Goal: Contribute content

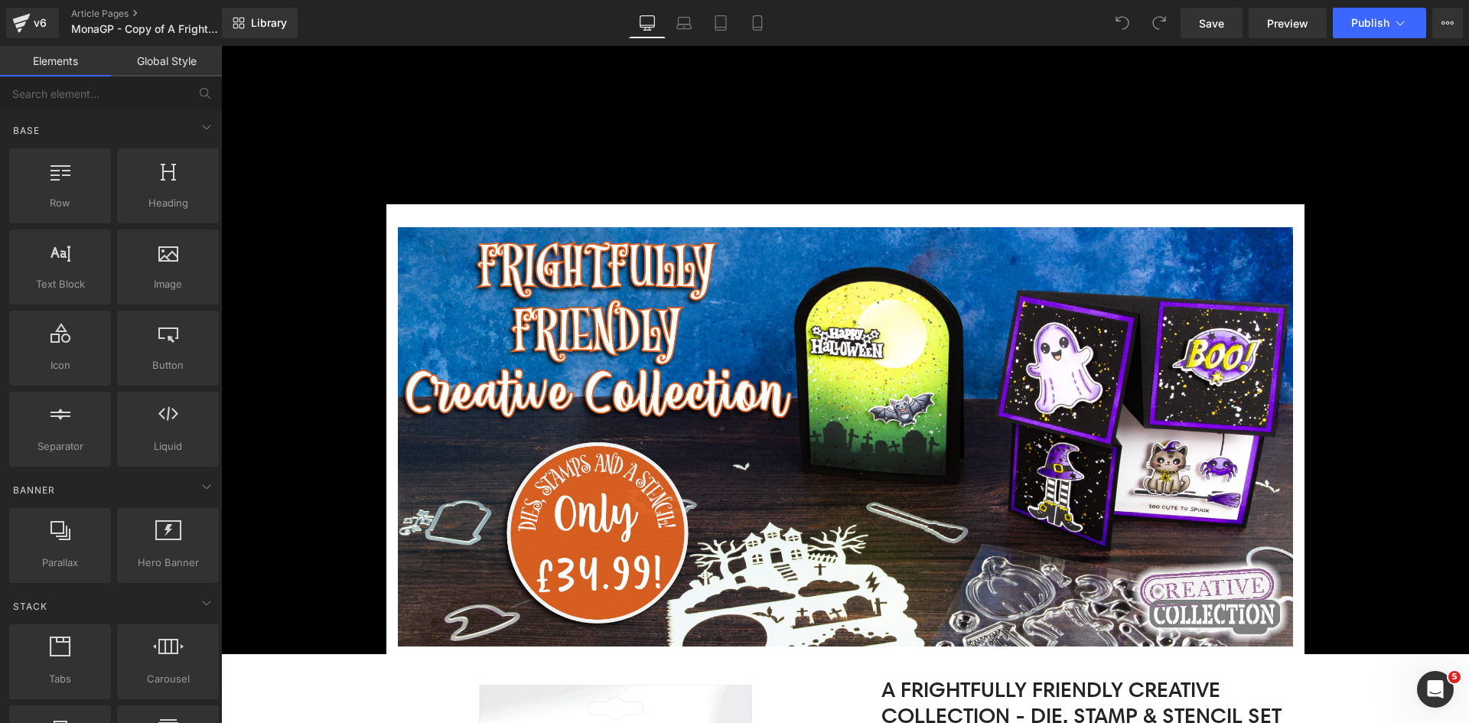
scroll to position [459, 0]
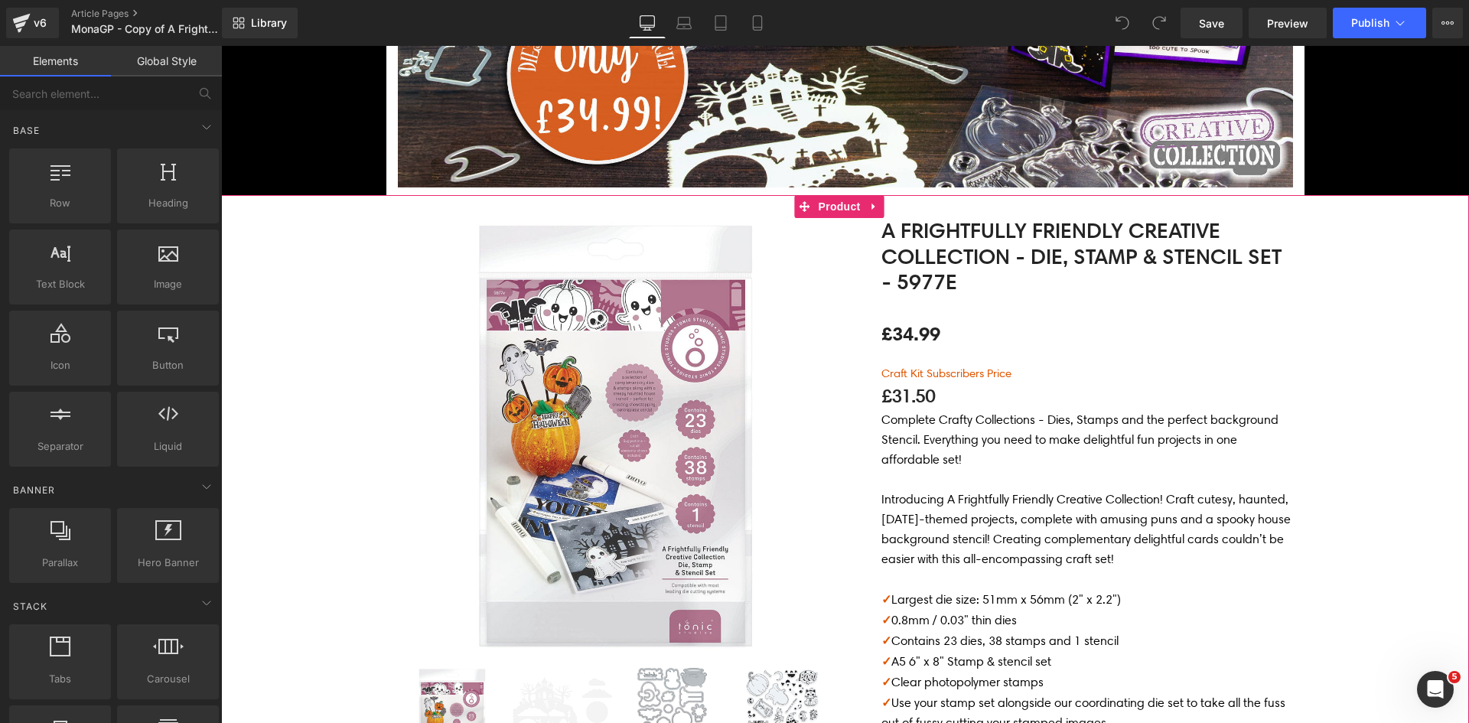
click at [1057, 473] on p at bounding box center [1087, 480] width 412 height 20
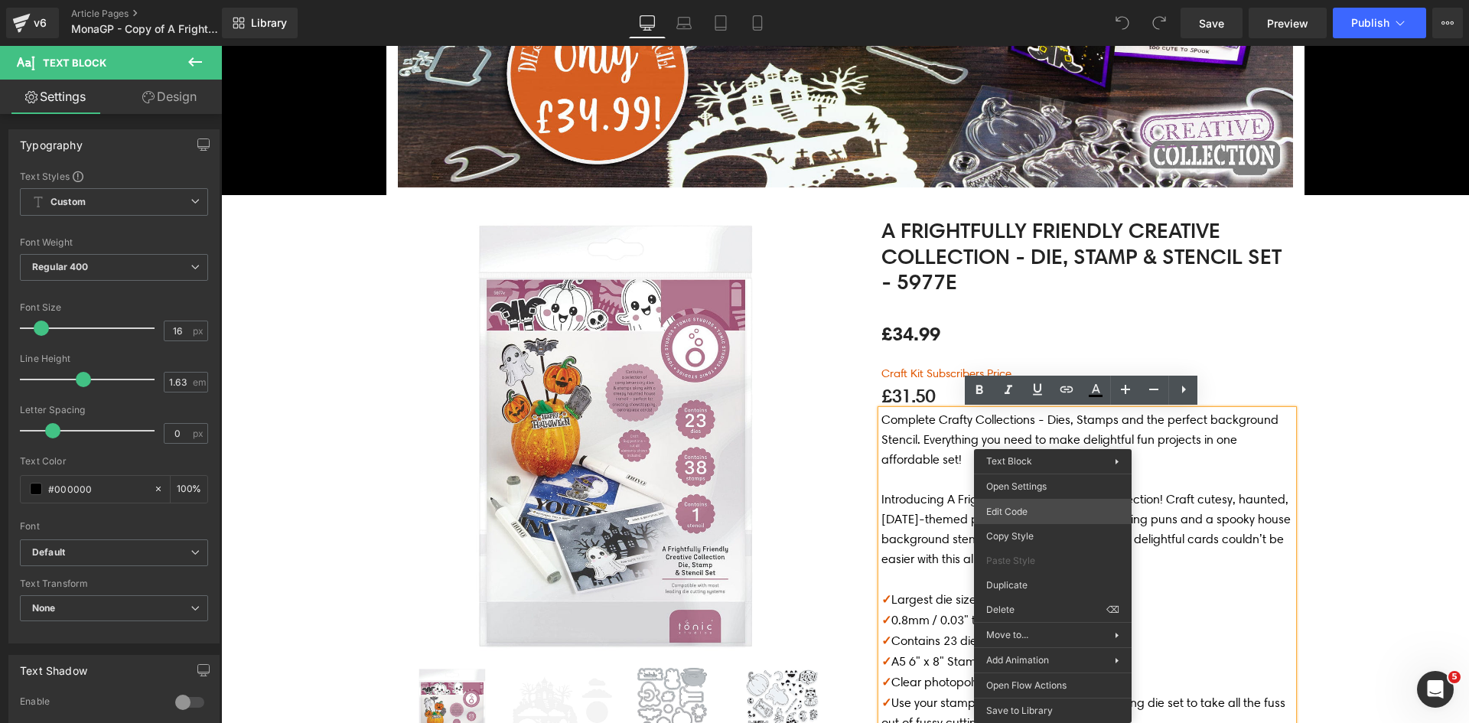
click at [1049, 0] on div "You are previewing how the will restyle your page. You can not edit Elements in…" at bounding box center [734, 0] width 1469 height 0
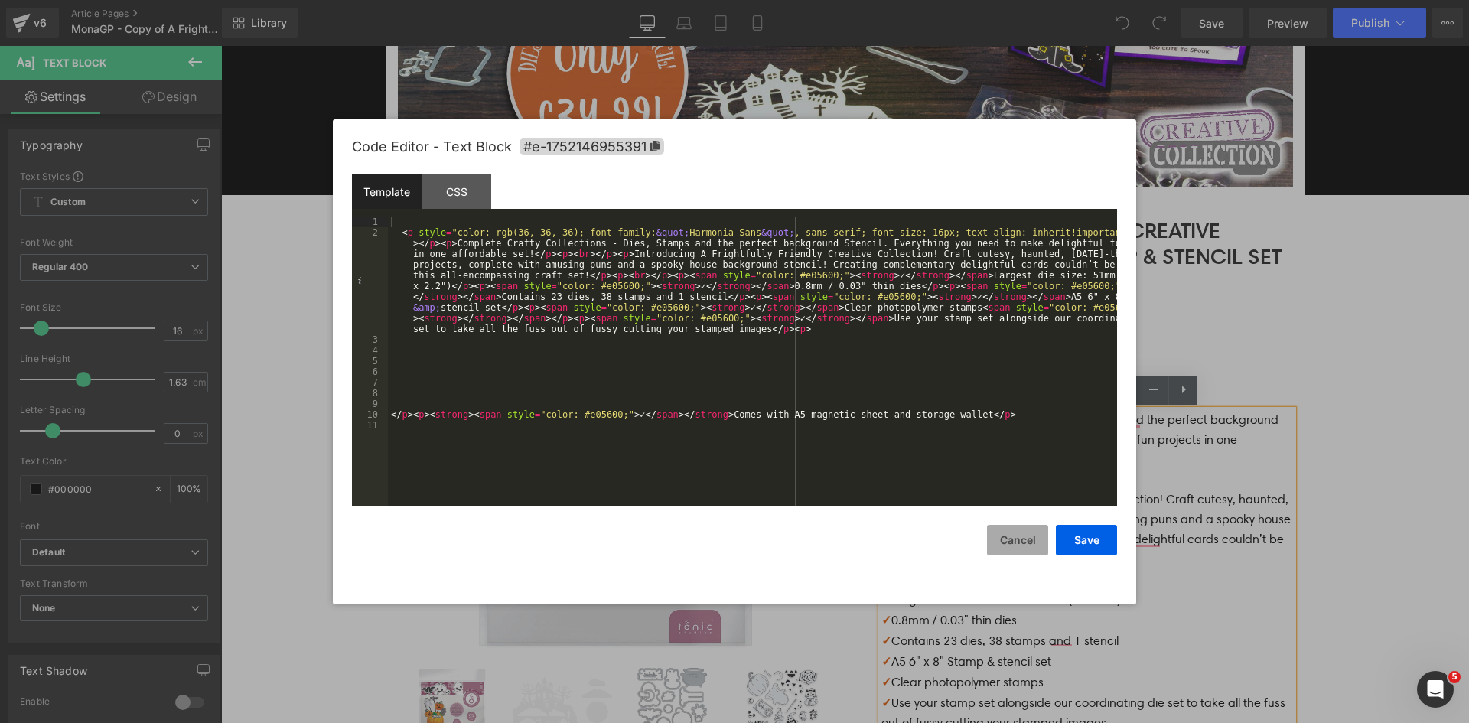
click at [1015, 545] on button "Cancel" at bounding box center [1017, 540] width 61 height 31
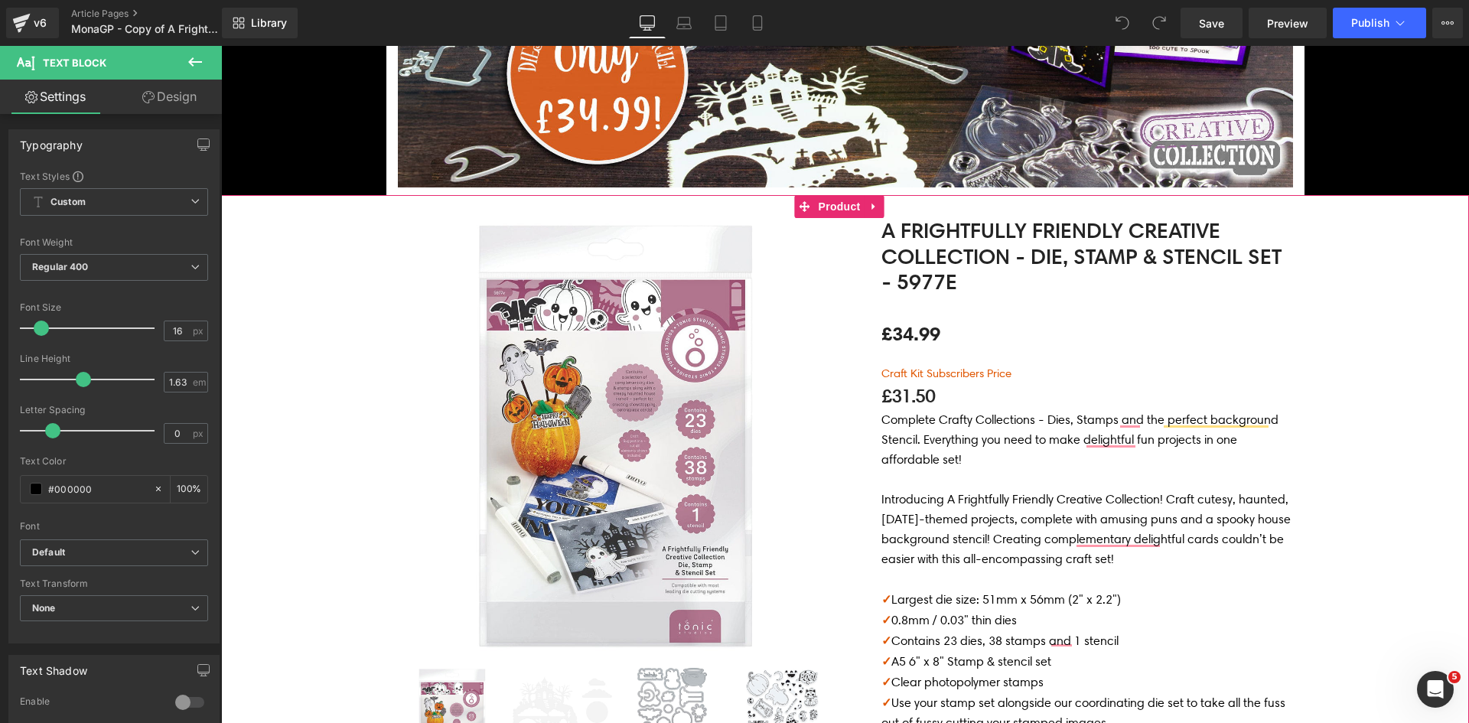
scroll to position [842, 0]
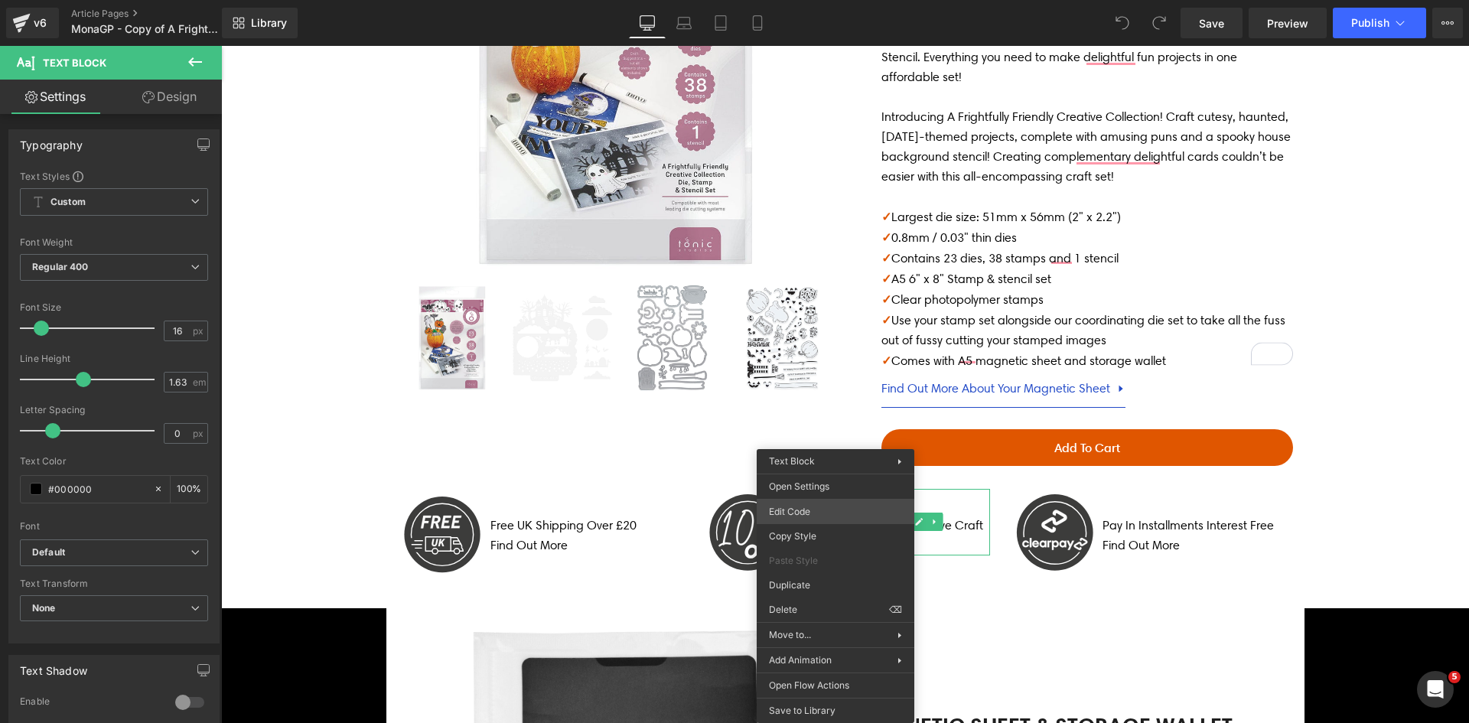
click at [796, 0] on div "You are previewing how the will restyle your page. You can not edit Elements in…" at bounding box center [734, 0] width 1469 height 0
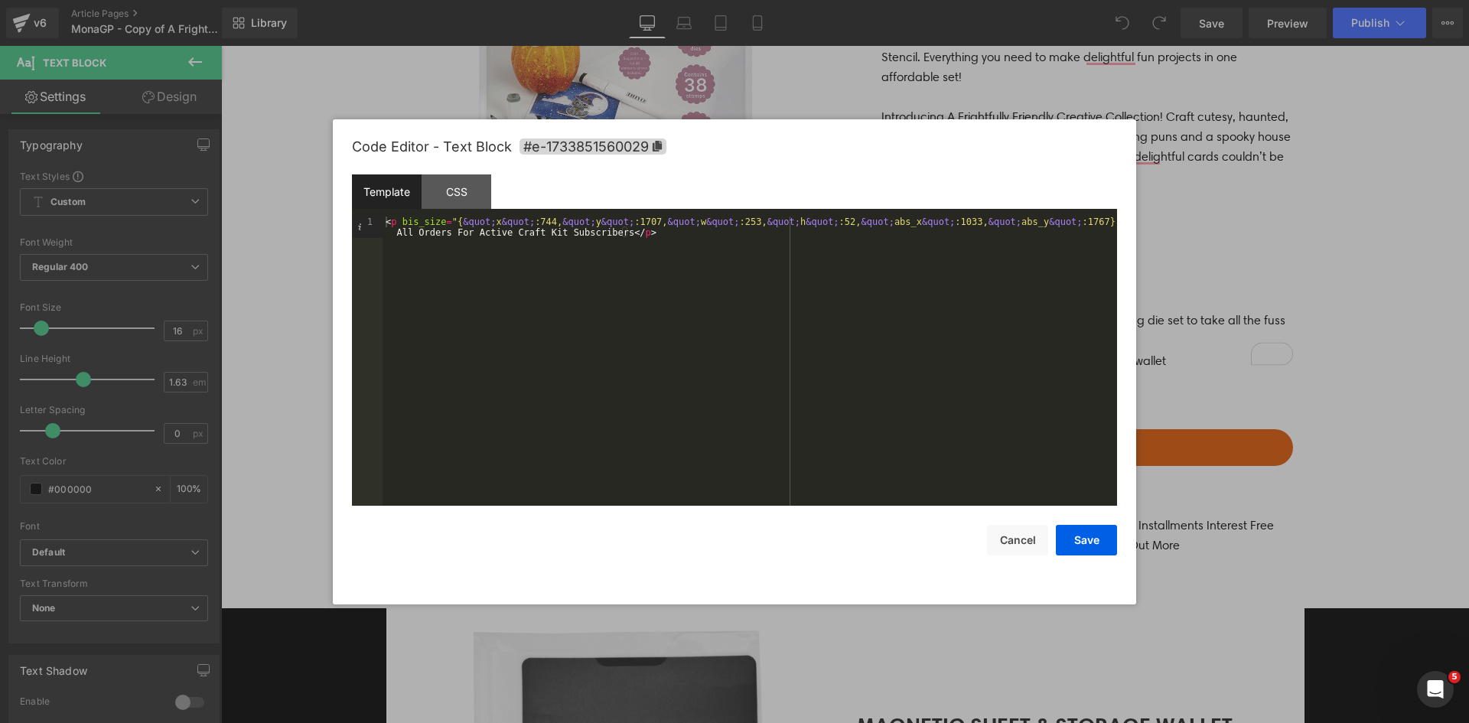
click at [856, 641] on div at bounding box center [734, 361] width 1469 height 723
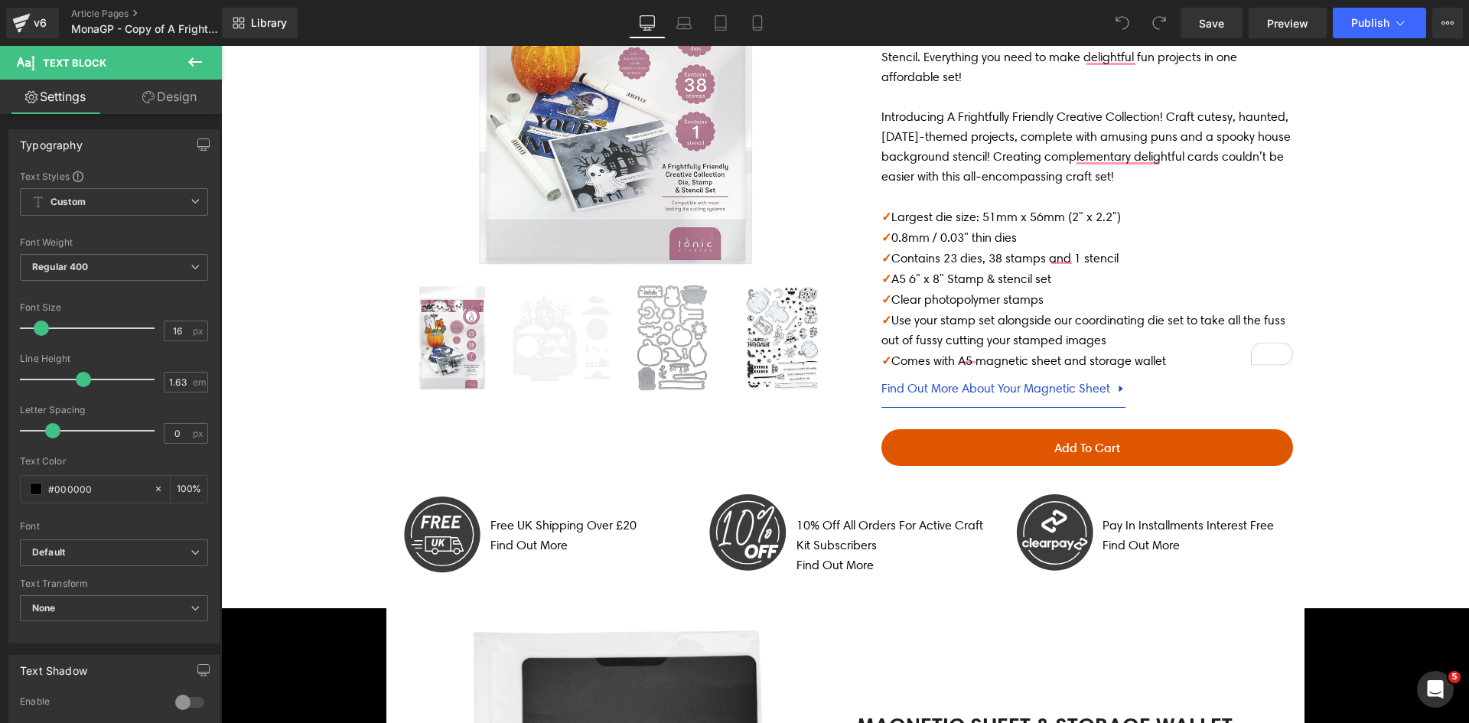
scroll to position [1301, 0]
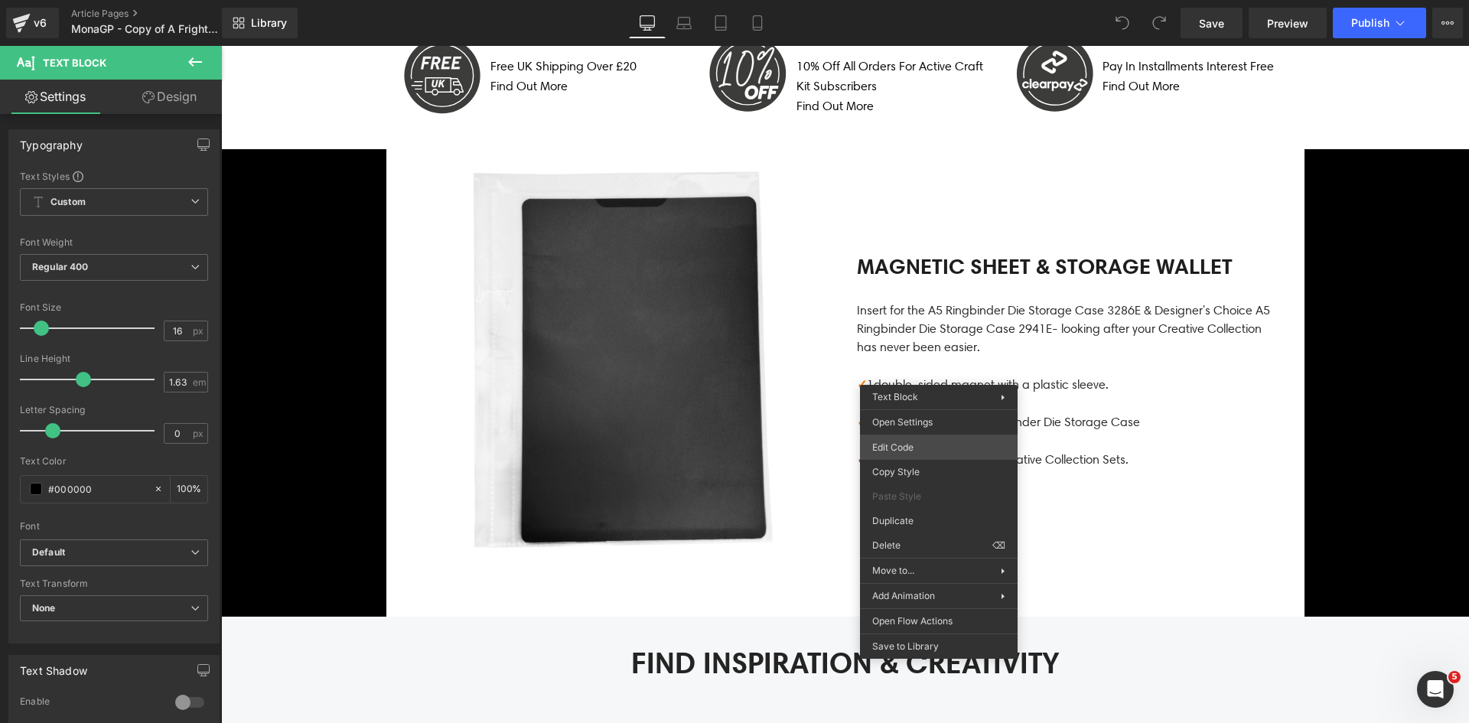
click at [921, 0] on div "You are previewing how the will restyle your page. You can not edit Elements in…" at bounding box center [734, 0] width 1469 height 0
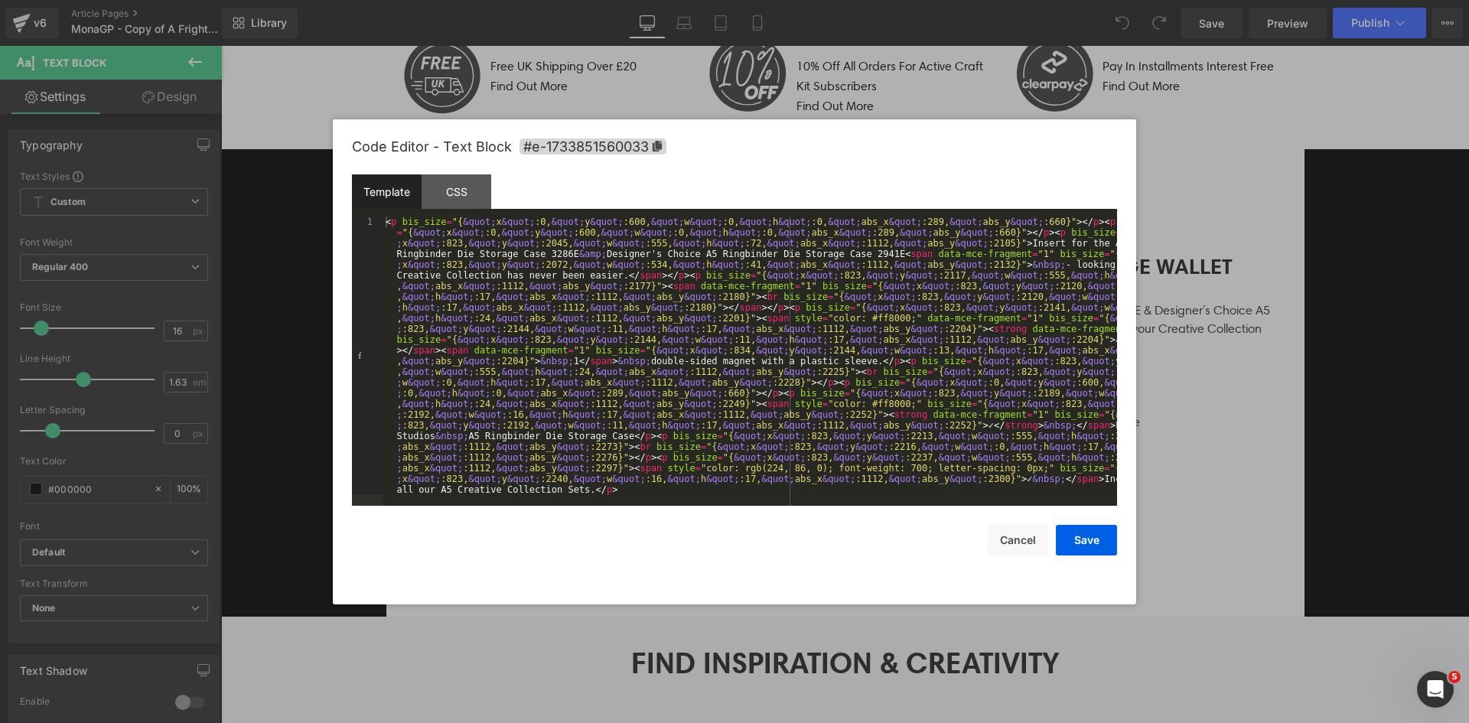
click at [1216, 481] on div at bounding box center [734, 361] width 1469 height 723
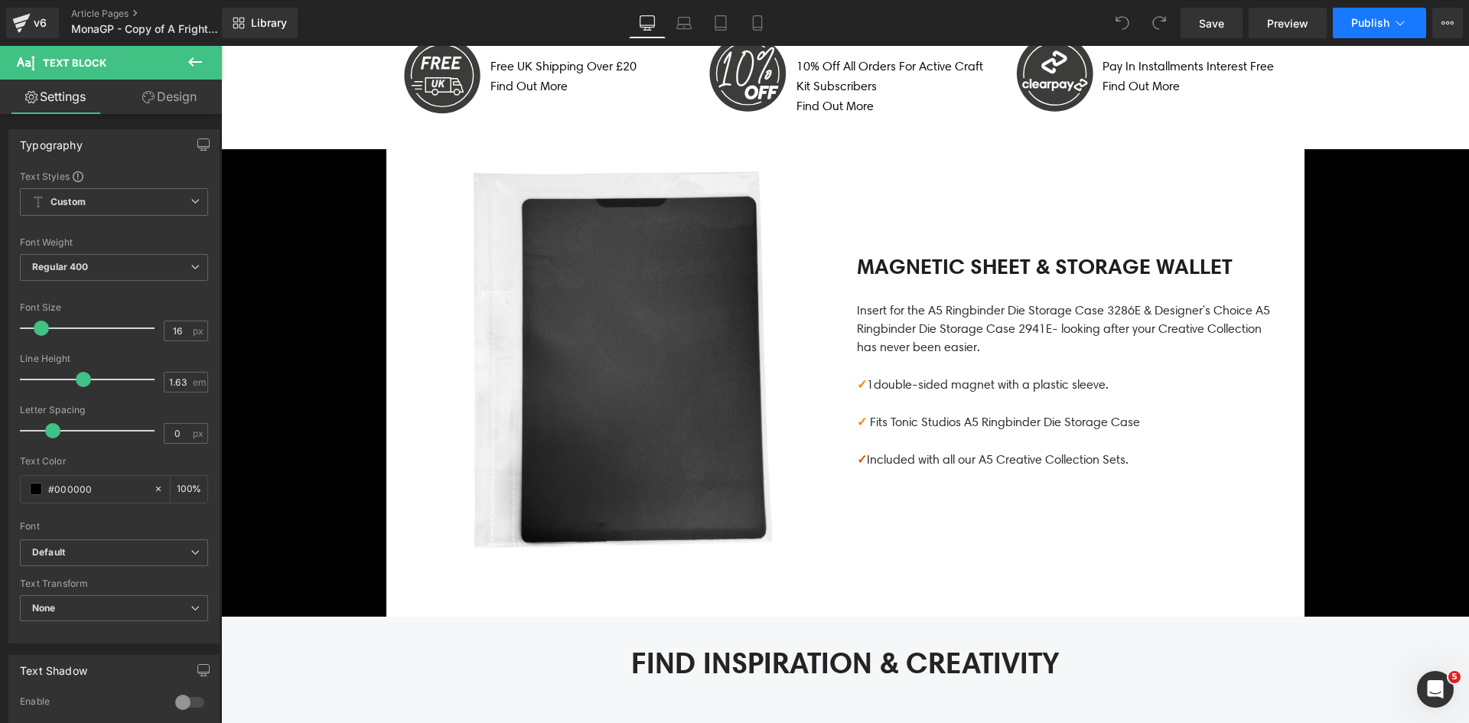
click at [1369, 31] on button "Publish" at bounding box center [1379, 23] width 93 height 31
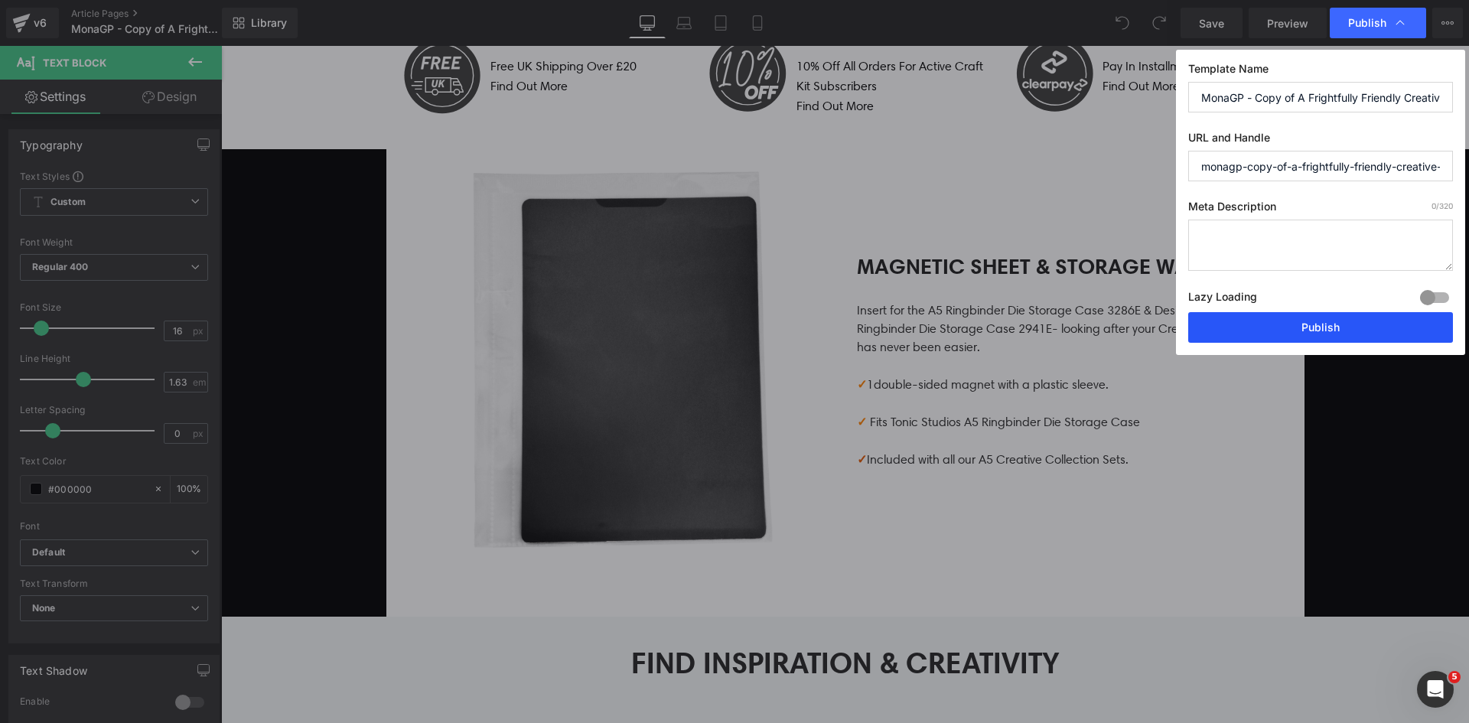
click at [1315, 320] on button "Publish" at bounding box center [1320, 327] width 265 height 31
